Goal: Find specific page/section: Find specific page/section

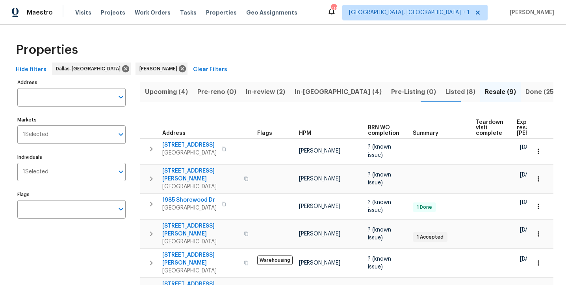
click at [168, 90] on span "Upcoming (4)" at bounding box center [166, 92] width 43 height 11
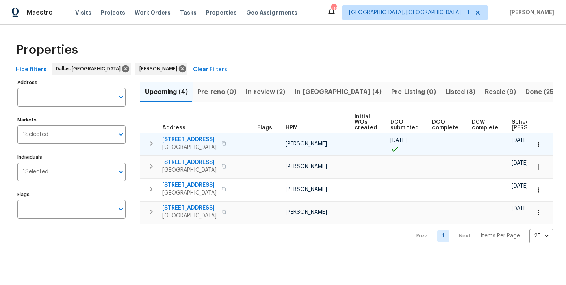
click at [191, 139] on span "6476 Old Mill Cir" at bounding box center [189, 140] width 54 height 8
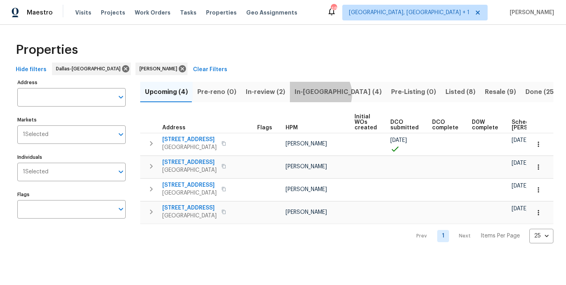
click at [316, 94] on span "In-reno (4)" at bounding box center [337, 92] width 87 height 11
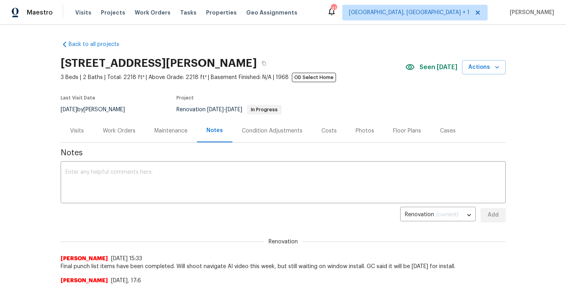
click at [366, 135] on div "Photos" at bounding box center [364, 131] width 19 height 8
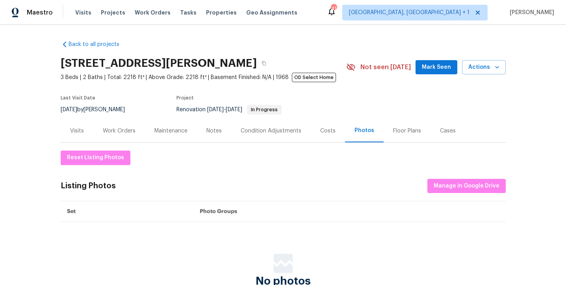
click at [249, 130] on div "Condition Adjustments" at bounding box center [271, 131] width 61 height 8
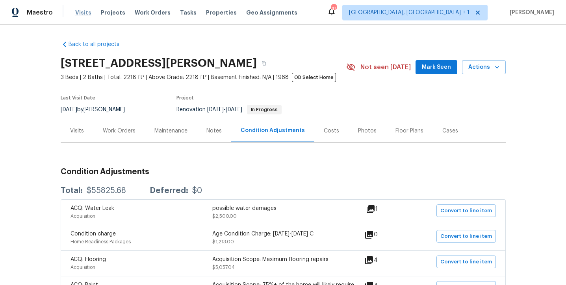
click at [84, 13] on span "Visits" at bounding box center [83, 13] width 16 height 8
